Goal: Information Seeking & Learning: Learn about a topic

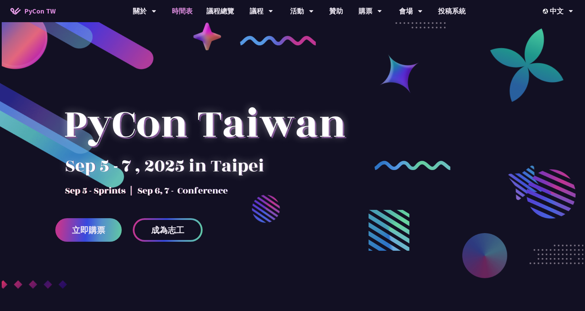
click at [181, 8] on link "時間表" at bounding box center [182, 11] width 35 height 22
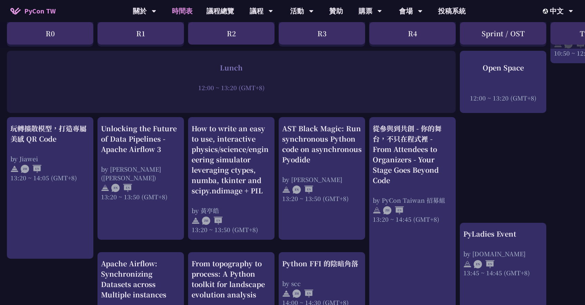
scroll to position [519, 0]
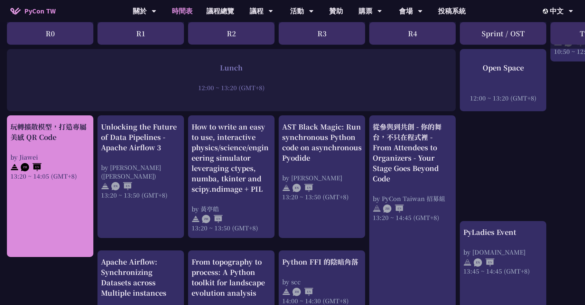
click at [73, 143] on div "玩轉擴散模型，打造專屬美感 QR Code by Jiawei 13:20 ~ 14:05 (GMT+8)" at bounding box center [50, 151] width 80 height 59
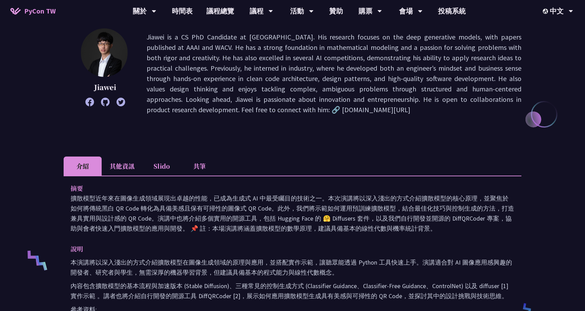
scroll to position [35, 0]
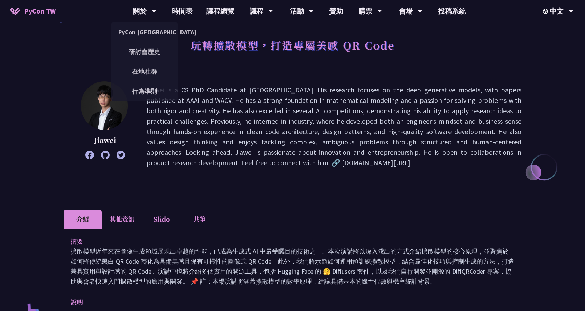
click at [202, 215] on li "共筆" at bounding box center [200, 218] width 38 height 19
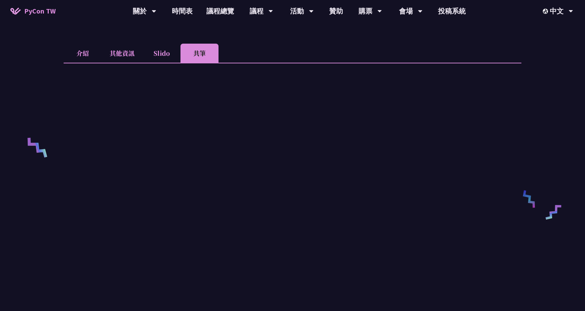
scroll to position [160, 0]
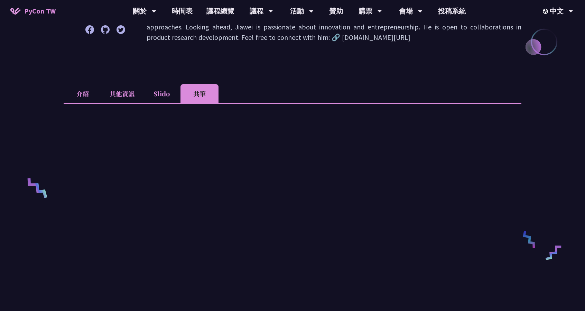
click at [166, 87] on li "Slido" at bounding box center [161, 93] width 38 height 19
click at [118, 89] on li "其他資訊" at bounding box center [122, 93] width 41 height 19
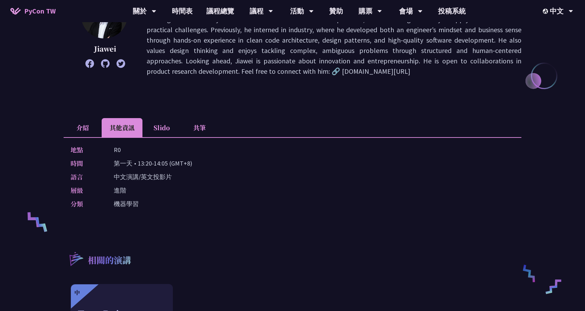
scroll to position [125, 0]
click at [85, 130] on li "介紹" at bounding box center [83, 128] width 38 height 19
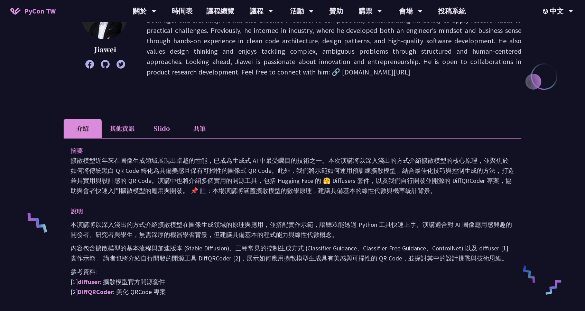
drag, startPoint x: 297, startPoint y: 71, endPoint x: 211, endPoint y: 71, distance: 86.1
click at [211, 71] on p "Jiawei is a CS PhD Candidate at [GEOGRAPHIC_DATA]. His research focuses on the …" at bounding box center [334, 35] width 375 height 83
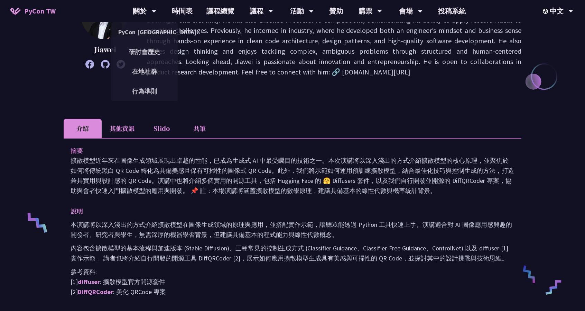
click at [426, 190] on p "擴散模型近年來在圖像生成領域展現出卓越的性能，已成為生成式 AI 中最受矚目的技術之一。本次演講將以深入淺出的方式介紹擴散模型的核心原理，並聚焦於如何將傳統黑…" at bounding box center [293, 175] width 444 height 40
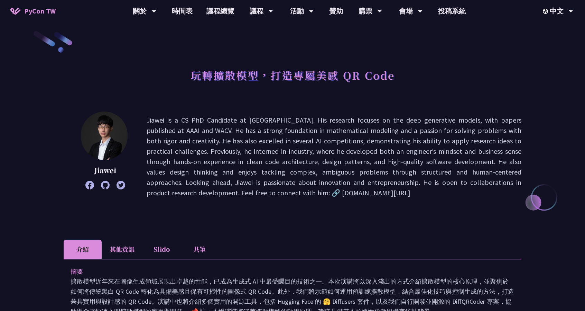
scroll to position [0, 0]
